Goal: Information Seeking & Learning: Learn about a topic

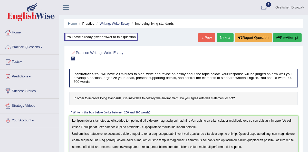
click at [44, 46] on link "Practice Questions" at bounding box center [29, 46] width 59 height 13
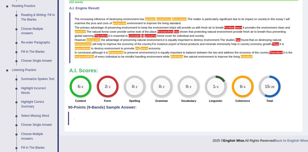
scroll to position [169, 0]
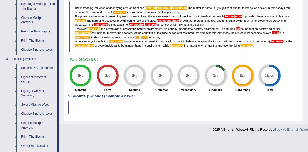
click at [34, 68] on link "Summarize Spoken Text" at bounding box center [38, 67] width 39 height 9
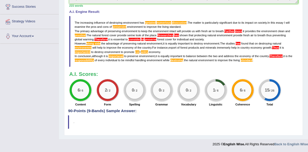
scroll to position [63, 0]
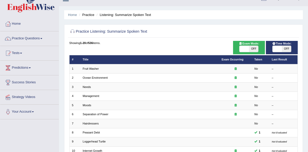
scroll to position [9, 0]
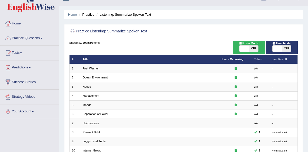
click at [22, 52] on span at bounding box center [21, 52] width 2 height 1
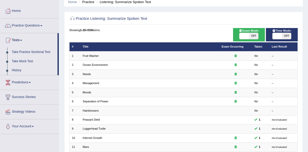
scroll to position [24, 0]
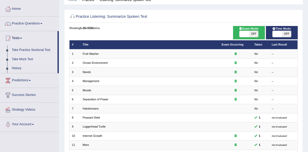
click at [32, 60] on link "Take Mock Test" at bounding box center [34, 59] width 48 height 9
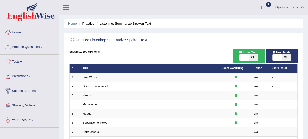
click at [42, 46] on link "Practice Questions" at bounding box center [29, 46] width 59 height 13
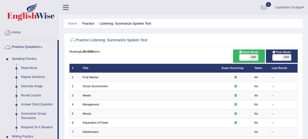
click at [19, 32] on link "Home" at bounding box center [29, 31] width 59 height 13
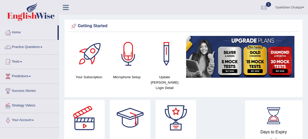
click at [22, 61] on span at bounding box center [21, 61] width 2 height 1
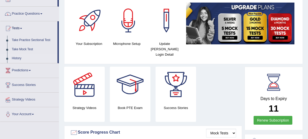
scroll to position [20, 0]
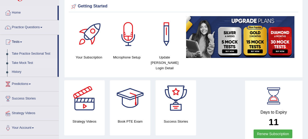
click at [23, 62] on link "Take Mock Test" at bounding box center [34, 63] width 48 height 9
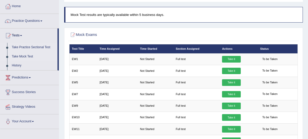
click at [41, 47] on link "Take Practice Sectional Test" at bounding box center [34, 47] width 48 height 9
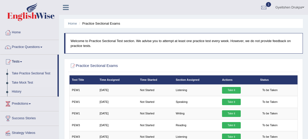
click at [25, 82] on link "Take Mock Test" at bounding box center [34, 82] width 48 height 9
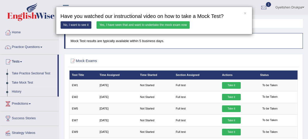
click at [268, 24] on div "× Have you watched our instructional video on how to take a Mock Test? No, I wa…" at bounding box center [154, 21] width 308 height 28
click at [245, 13] on button "×" at bounding box center [245, 13] width 3 height 5
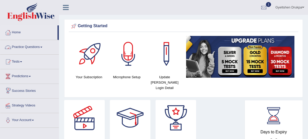
click at [42, 47] on span at bounding box center [41, 47] width 2 height 1
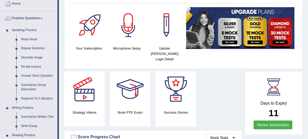
scroll to position [29, 0]
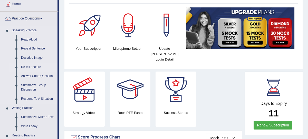
click at [35, 67] on link "Re-tell Lecture" at bounding box center [38, 67] width 39 height 9
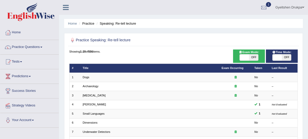
click at [44, 46] on link "Practice Questions" at bounding box center [29, 46] width 59 height 13
